Goal: Task Accomplishment & Management: Use online tool/utility

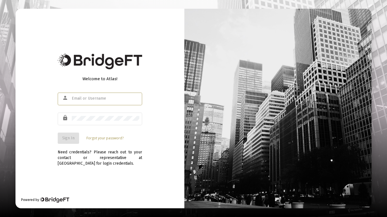
type input "[EMAIL_ADDRESS][DOMAIN_NAME]"
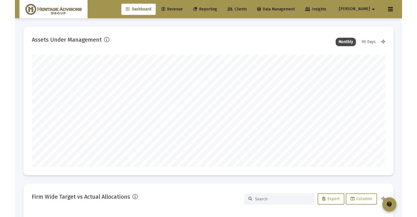
scroll to position [113, 190]
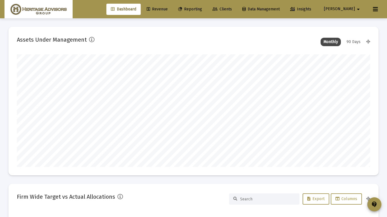
type input "[DATE]"
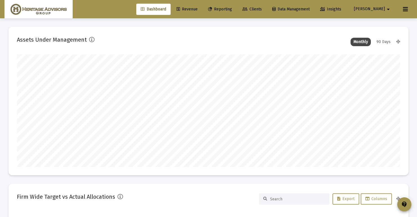
scroll to position [113, 179]
click at [232, 10] on span "Reporting" at bounding box center [220, 9] width 24 height 5
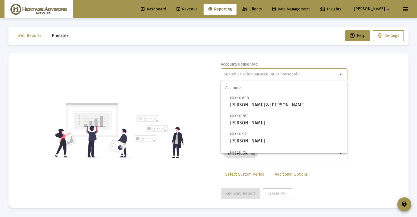
click at [236, 75] on input "text" at bounding box center [281, 74] width 114 height 5
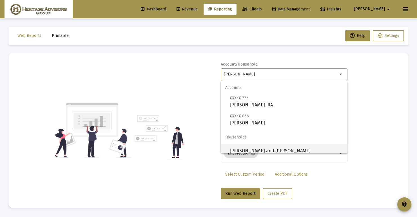
click at [245, 150] on span "[PERSON_NAME] and [PERSON_NAME]" at bounding box center [286, 151] width 113 height 14
type input "[PERSON_NAME] and [PERSON_NAME]"
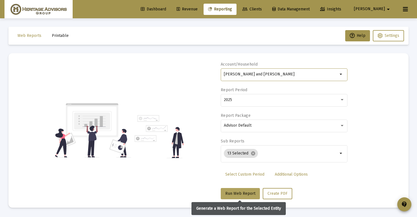
click at [243, 195] on span "Run Web Report" at bounding box center [240, 193] width 30 height 5
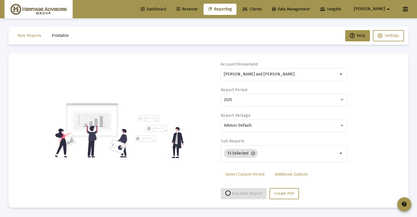
select select "View all"
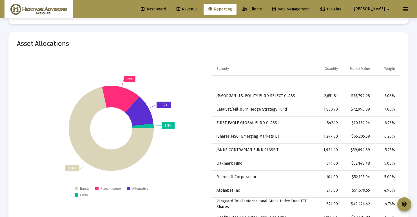
scroll to position [1590, 0]
